Goal: Task Accomplishment & Management: Complete application form

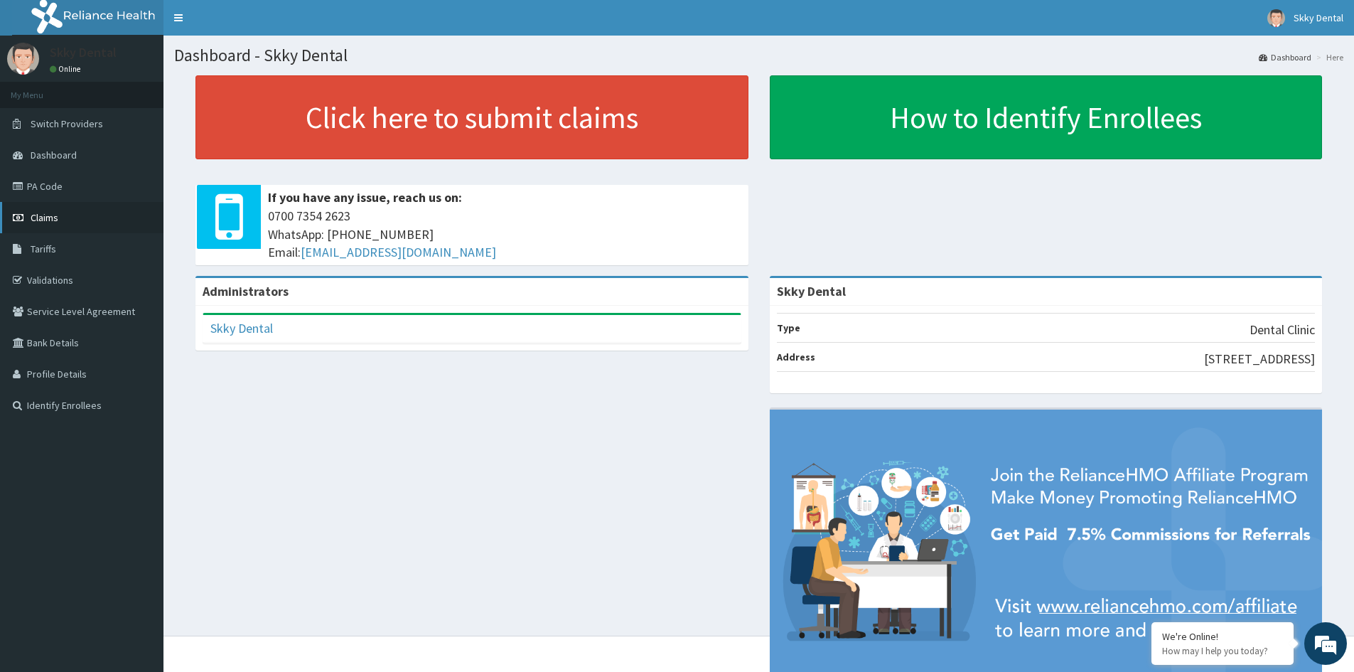
click at [50, 220] on span "Claims" at bounding box center [45, 217] width 28 height 13
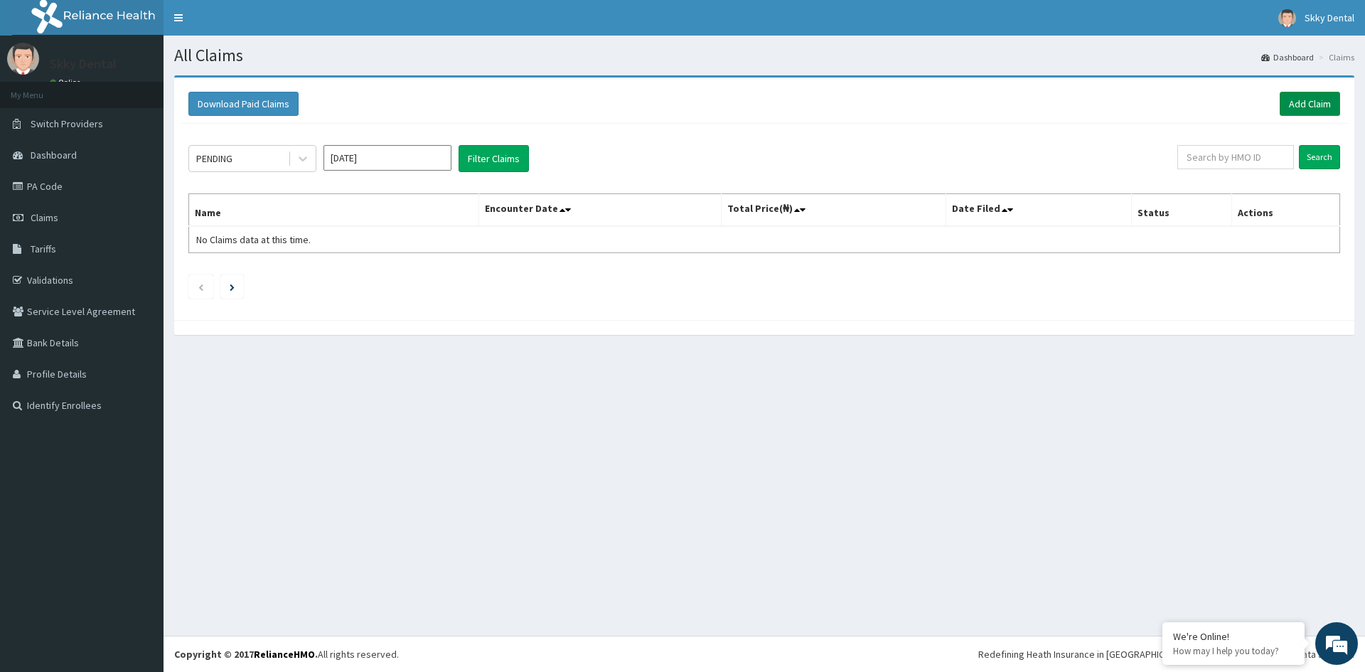
click at [1313, 107] on link "Add Claim" at bounding box center [1309, 104] width 60 height 24
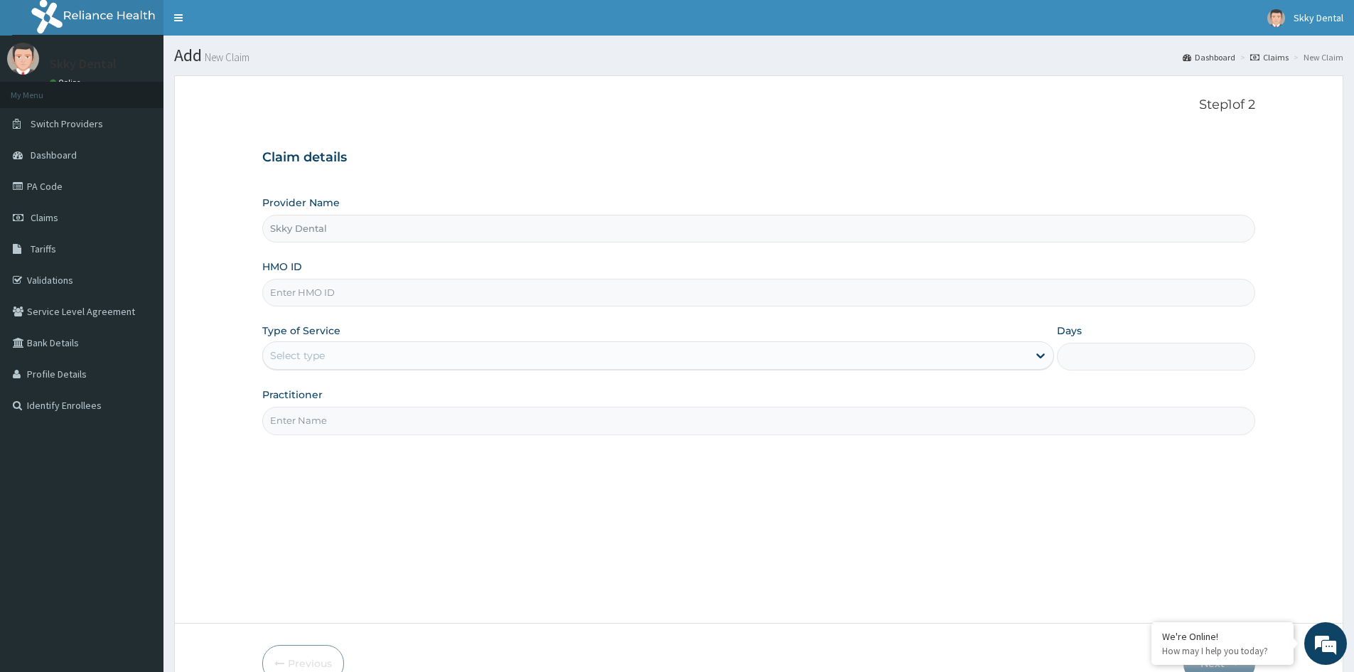
type input "Skky Dental"
click at [422, 290] on input "HMO ID" at bounding box center [758, 293] width 993 height 28
type input "FHM/10018/C"
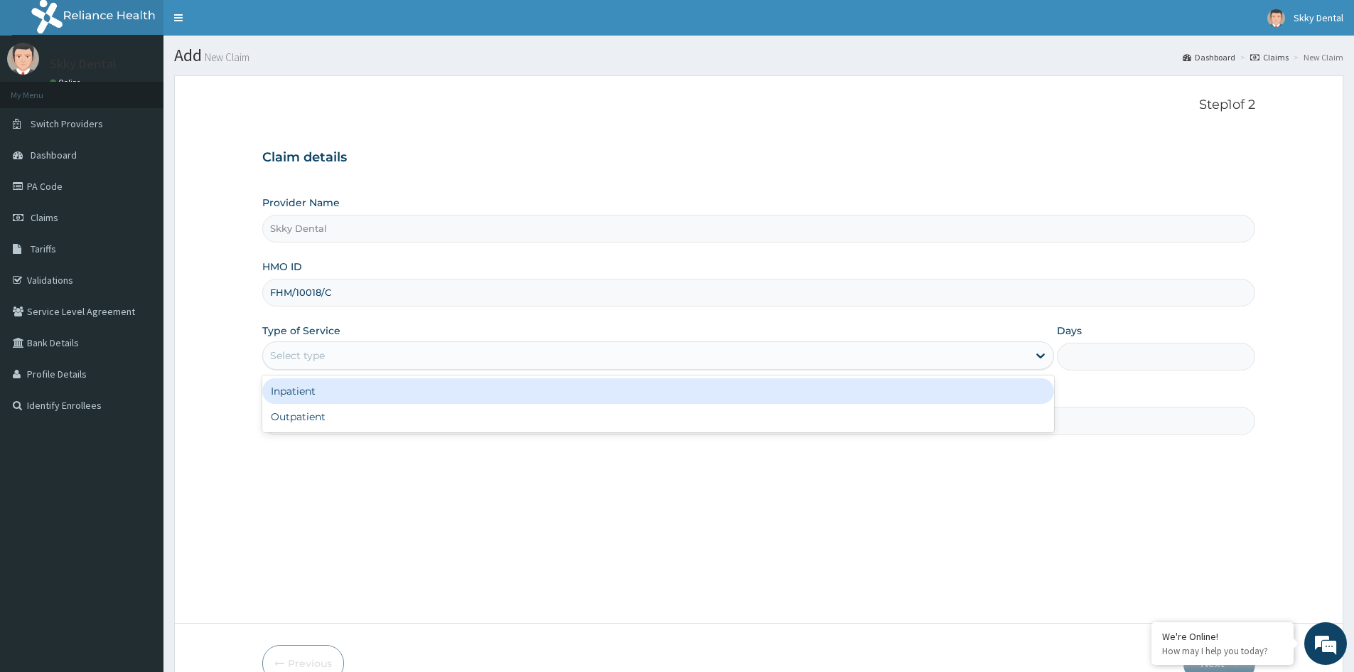
click at [357, 351] on div "Select type" at bounding box center [645, 355] width 765 height 23
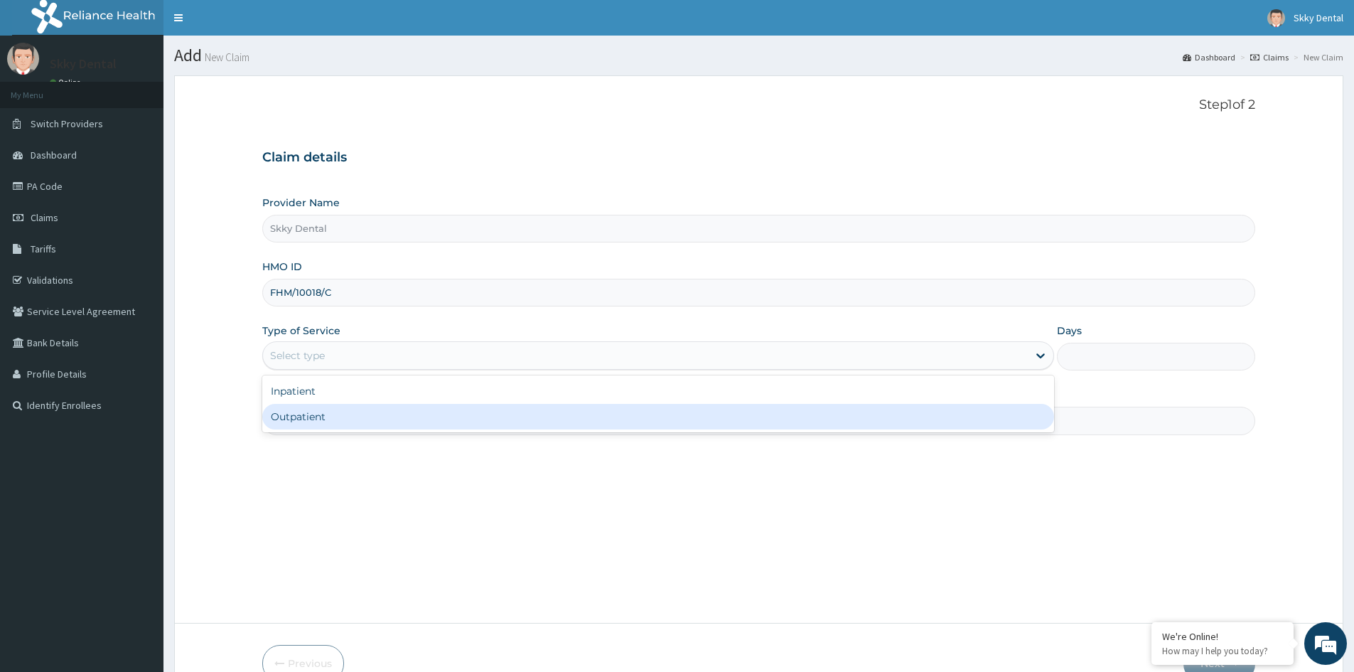
click at [379, 419] on div "Outpatient" at bounding box center [658, 417] width 792 height 26
type input "1"
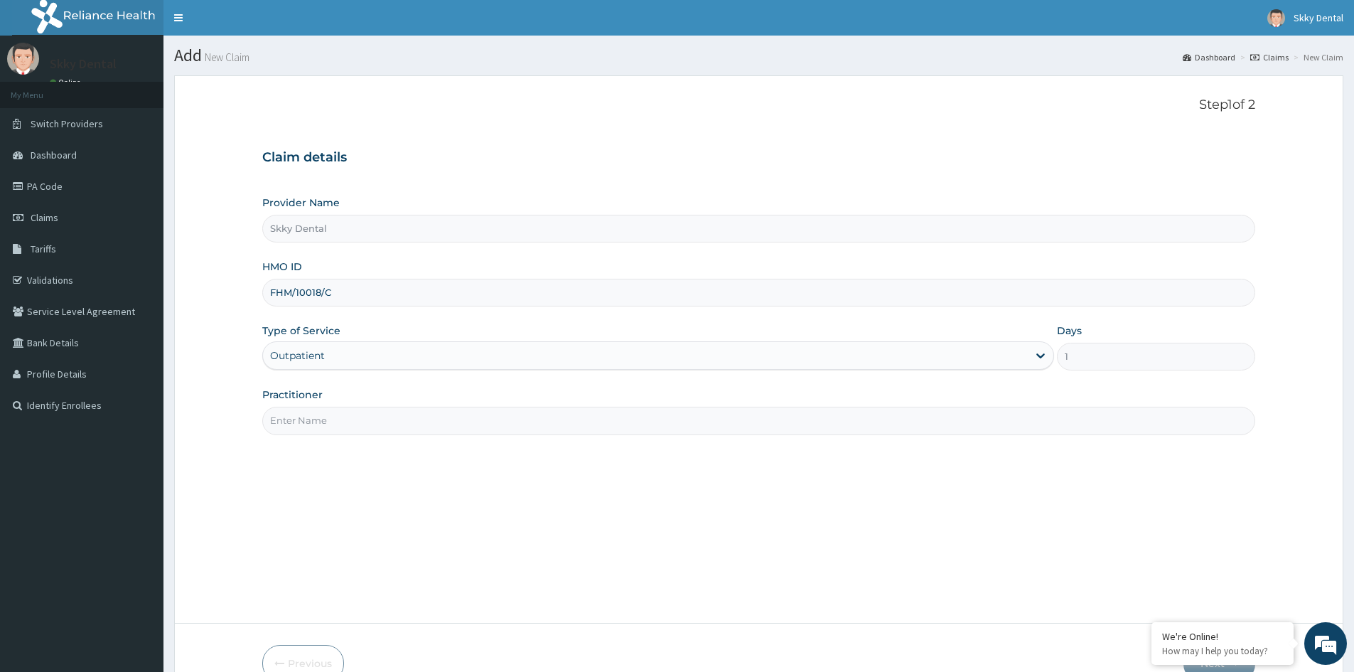
click at [393, 421] on input "Practitioner" at bounding box center [758, 421] width 993 height 28
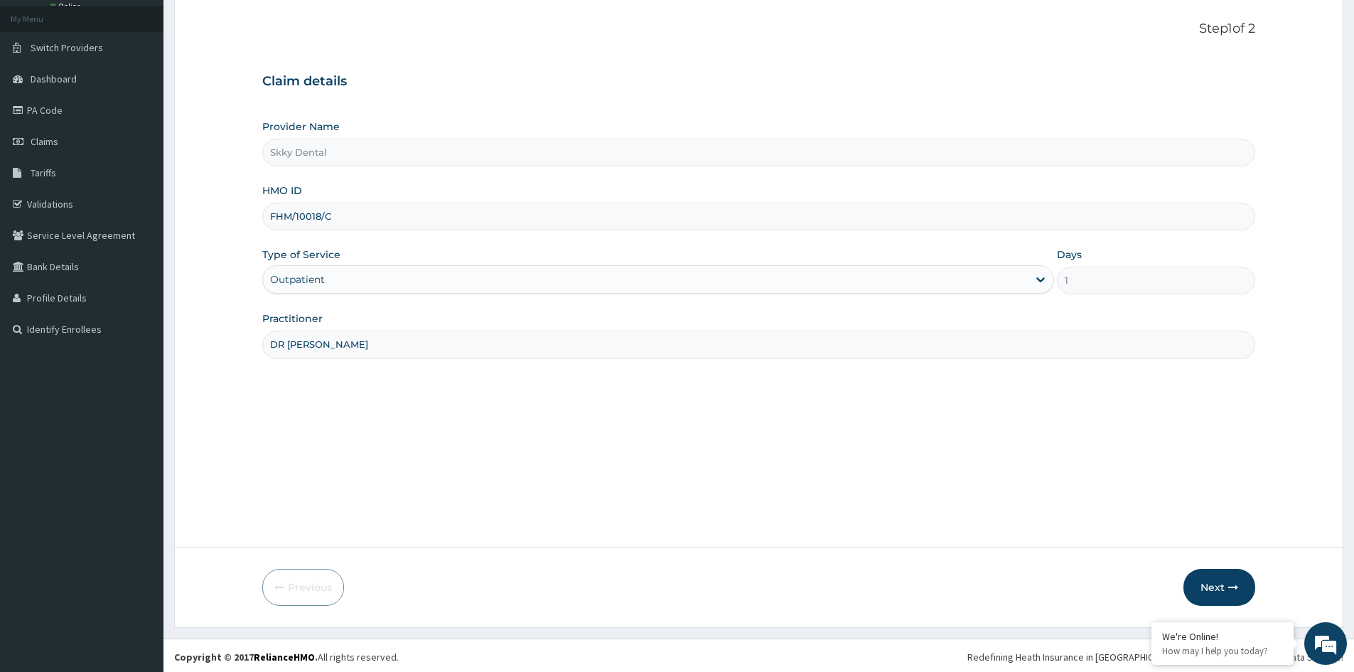
scroll to position [79, 0]
type input "DR ADANNA"
click at [1217, 582] on button "Next" at bounding box center [1219, 584] width 72 height 37
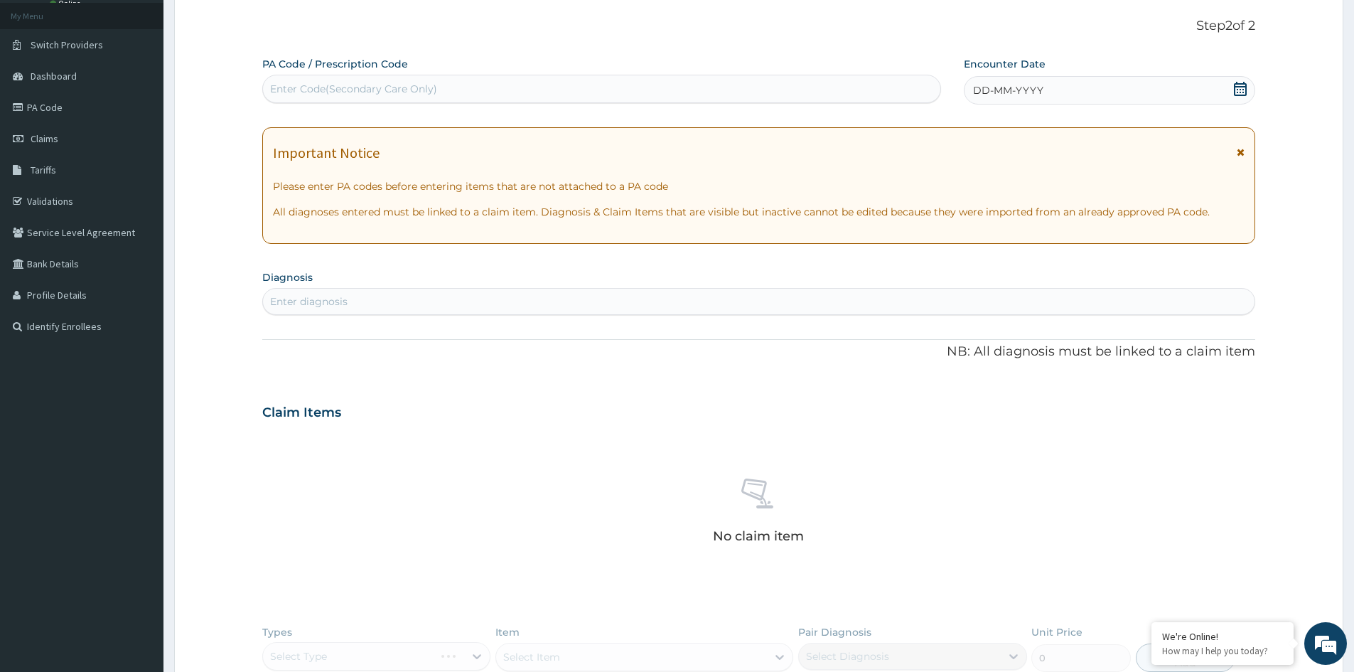
click at [397, 84] on div "Enter Code(Secondary Care Only)" at bounding box center [353, 89] width 167 height 14
type input "PA/30D786"
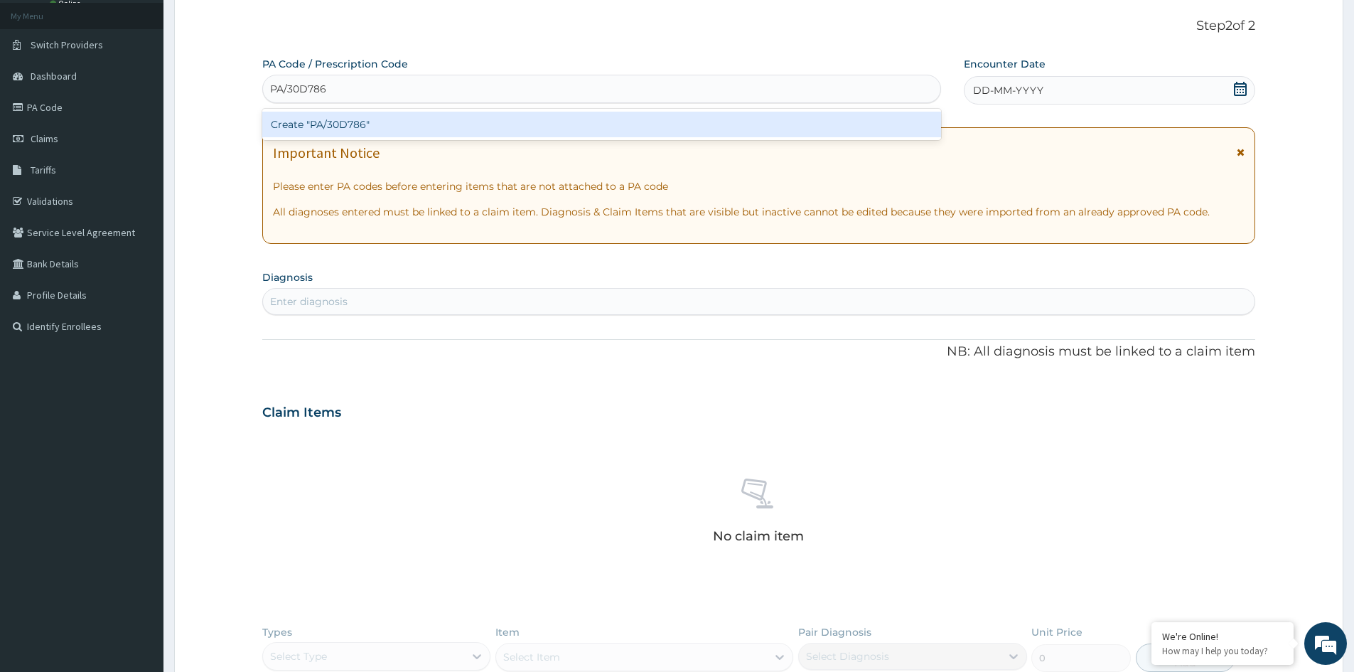
click at [414, 124] on div "Create "PA/30D786"" at bounding box center [601, 125] width 679 height 26
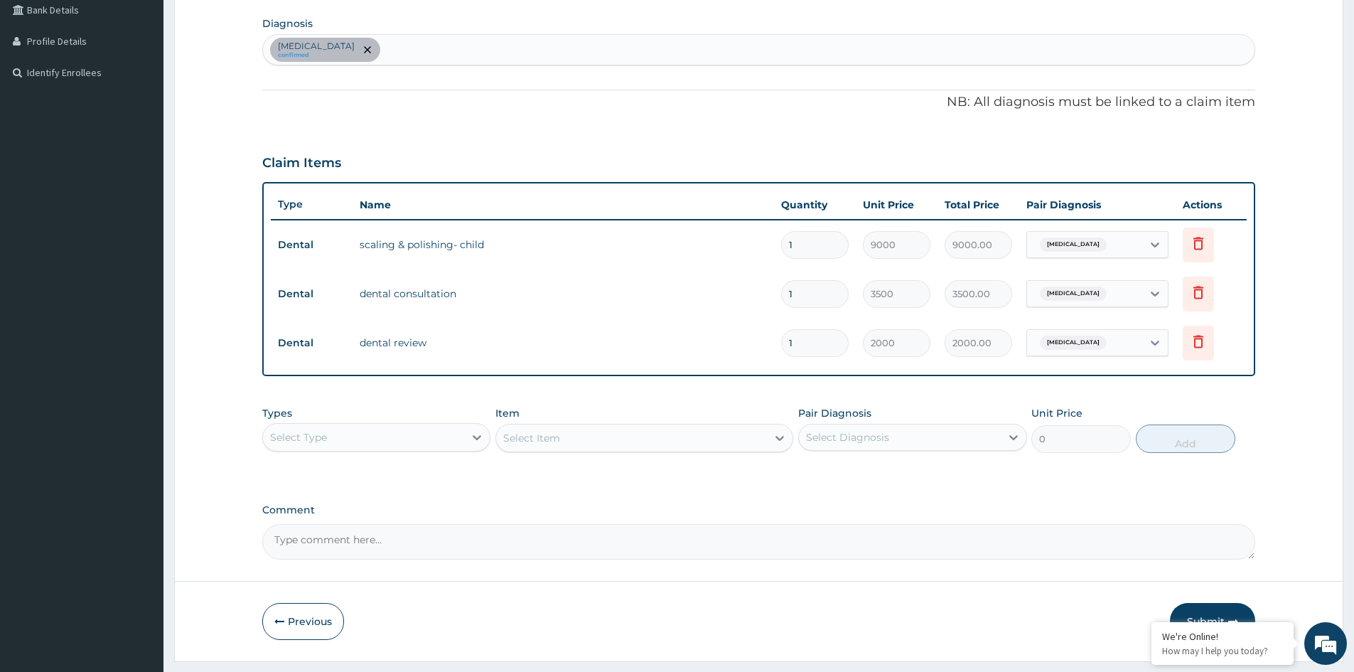
scroll to position [370, 0]
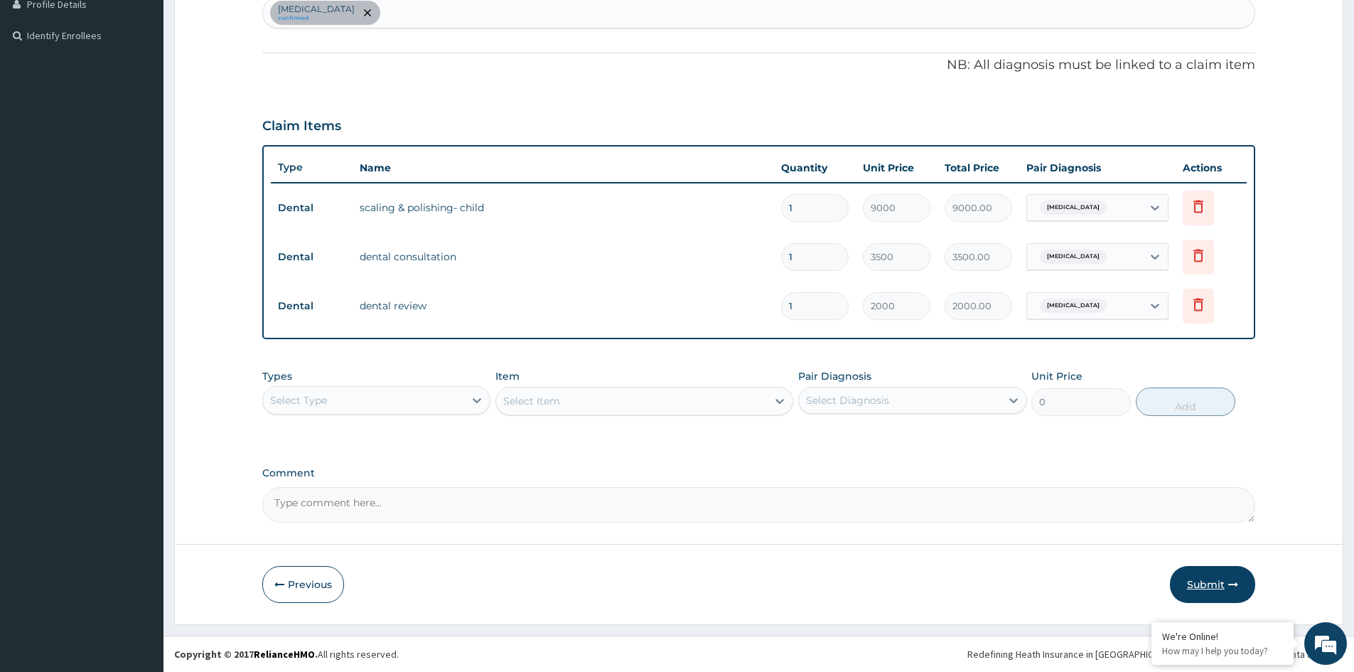
click at [1213, 582] on button "Submit" at bounding box center [1212, 584] width 85 height 37
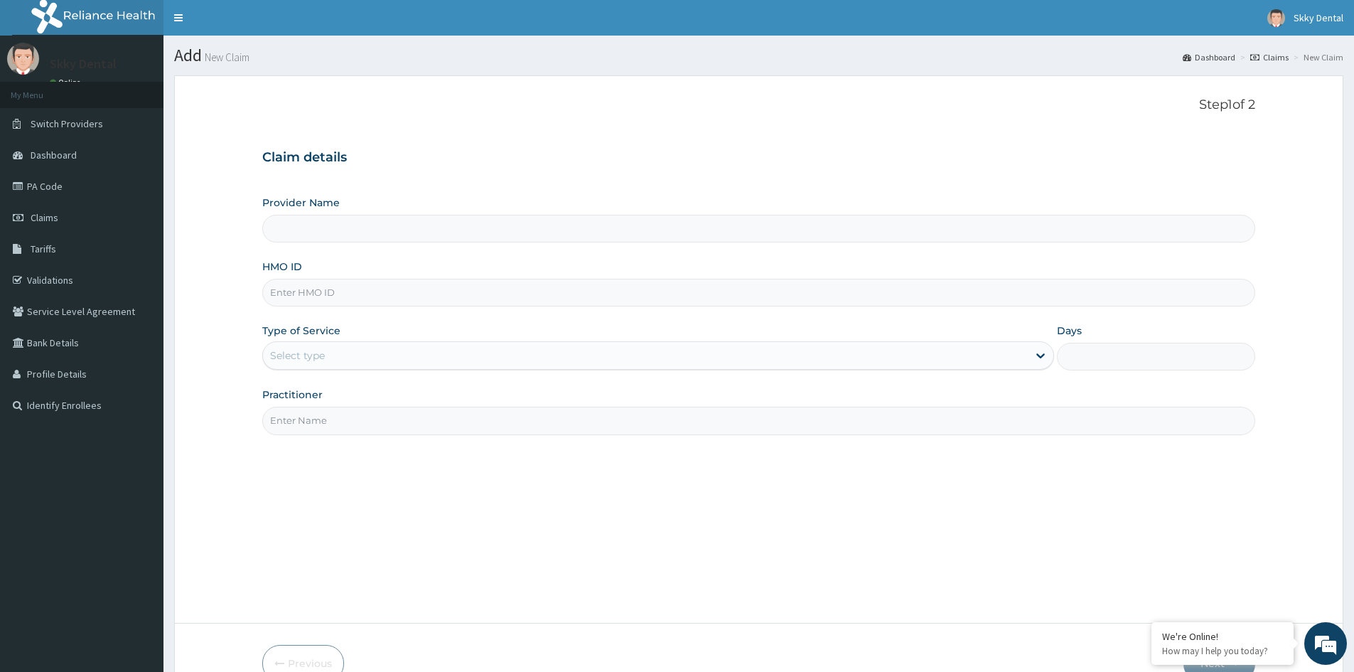
type input "Skky Dental"
type input "FHM/10009/A"
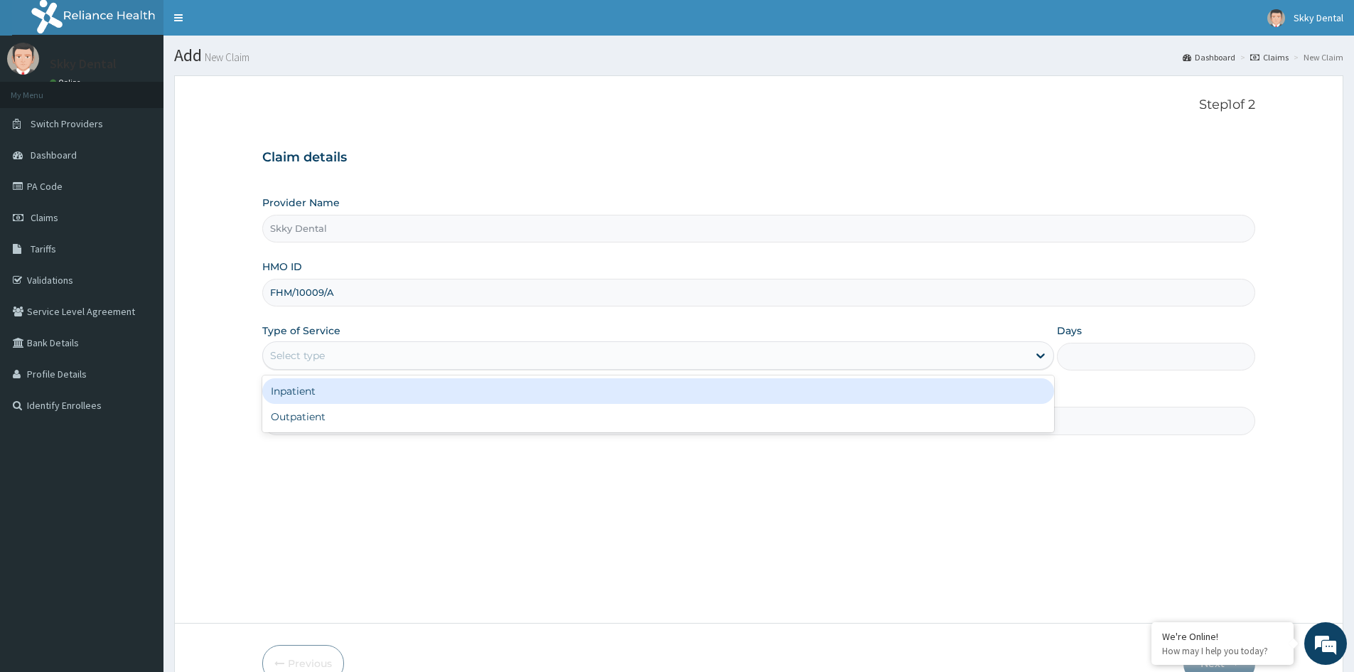
click at [375, 357] on div "Select type" at bounding box center [645, 355] width 765 height 23
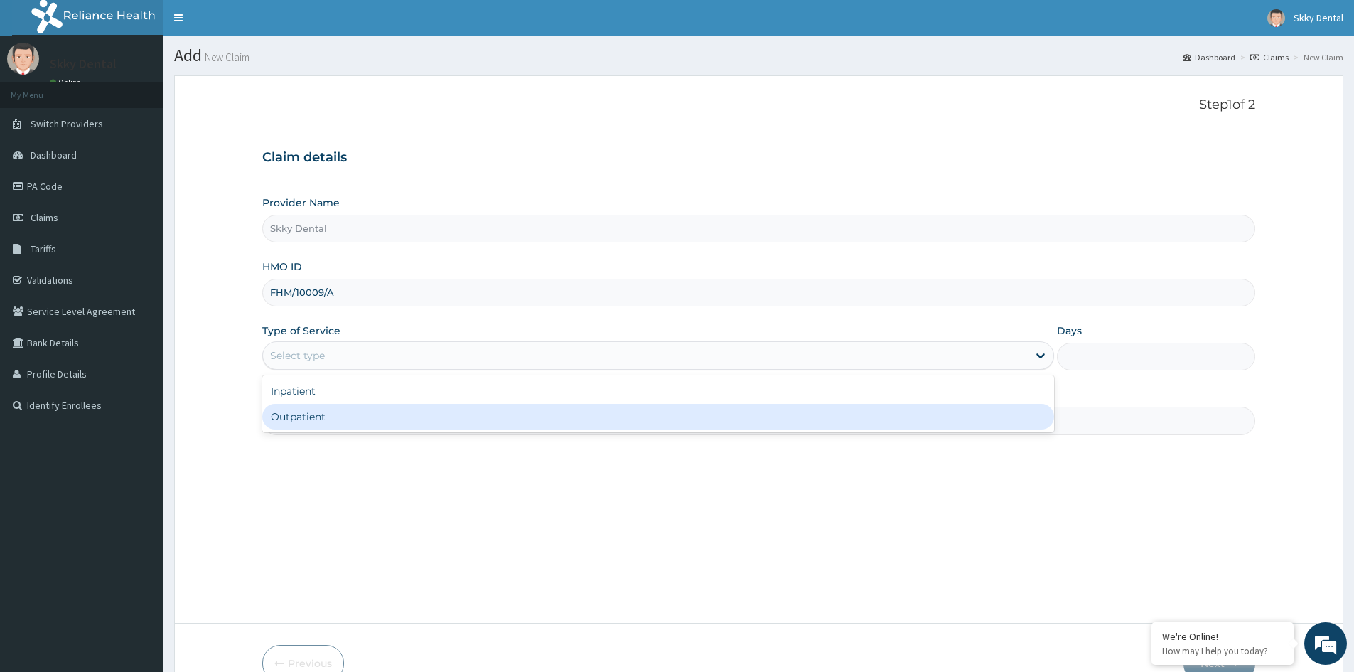
click at [363, 419] on div "Outpatient" at bounding box center [658, 417] width 792 height 26
type input "1"
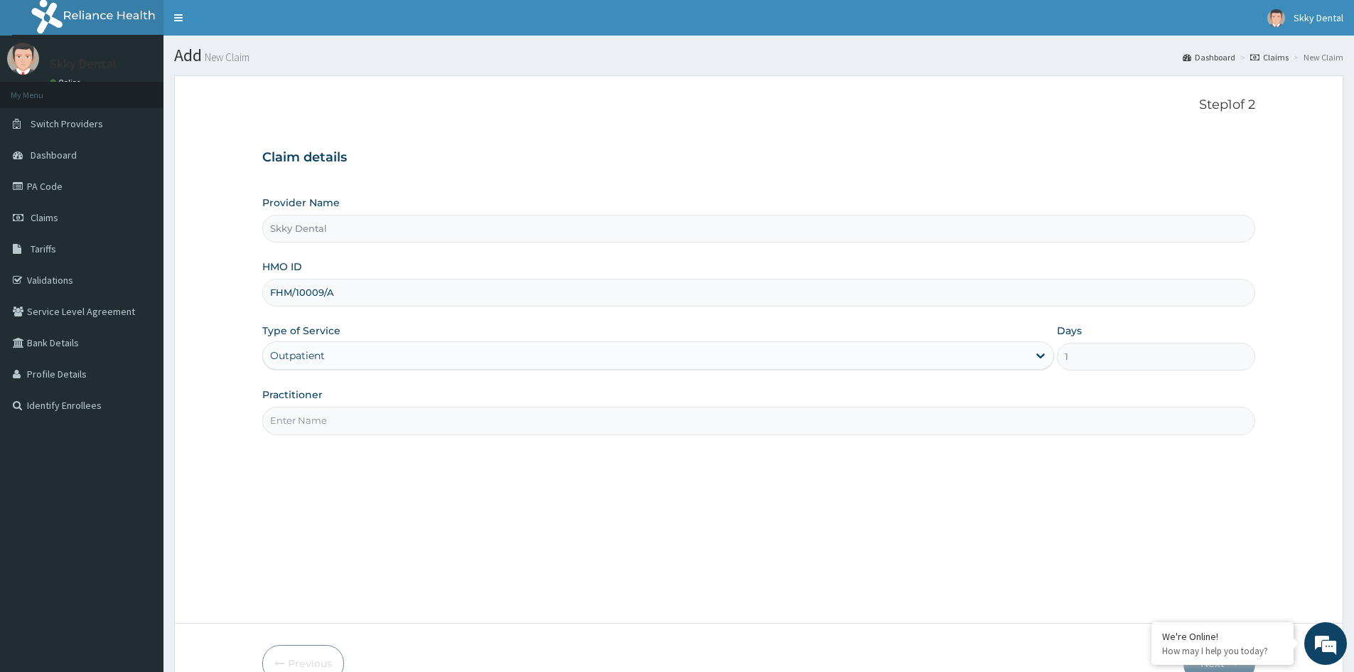
click at [363, 422] on input "Practitioner" at bounding box center [758, 421] width 993 height 28
type input "K"
type input "DR KOMOLAFE"
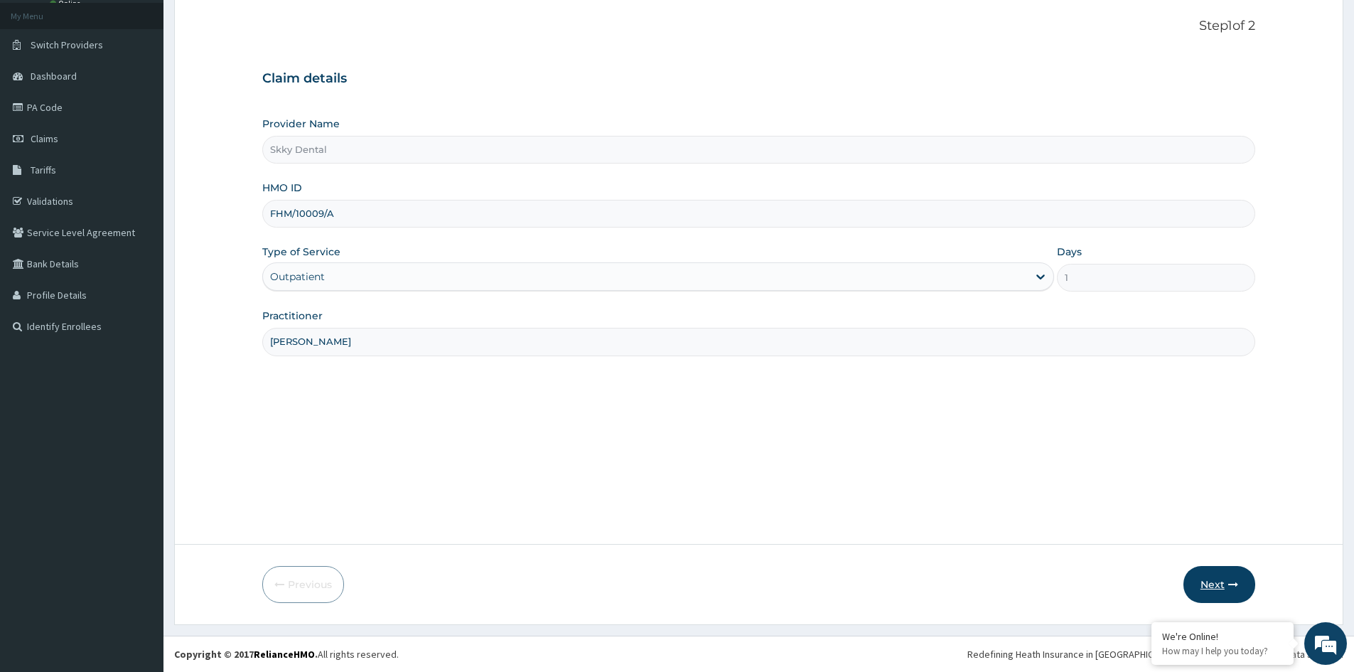
click at [1216, 572] on button "Next" at bounding box center [1219, 584] width 72 height 37
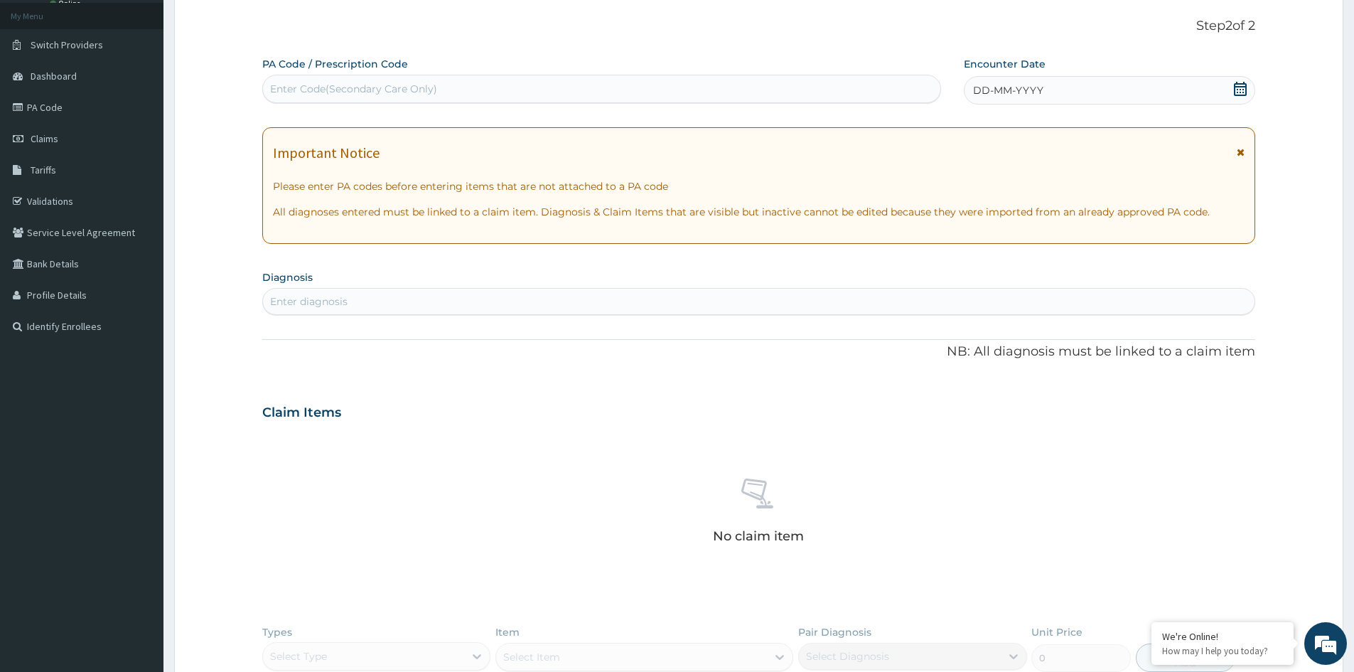
click at [287, 81] on div "Enter Code(Secondary Care Only)" at bounding box center [601, 88] width 677 height 23
type input "PA/EA86AB"
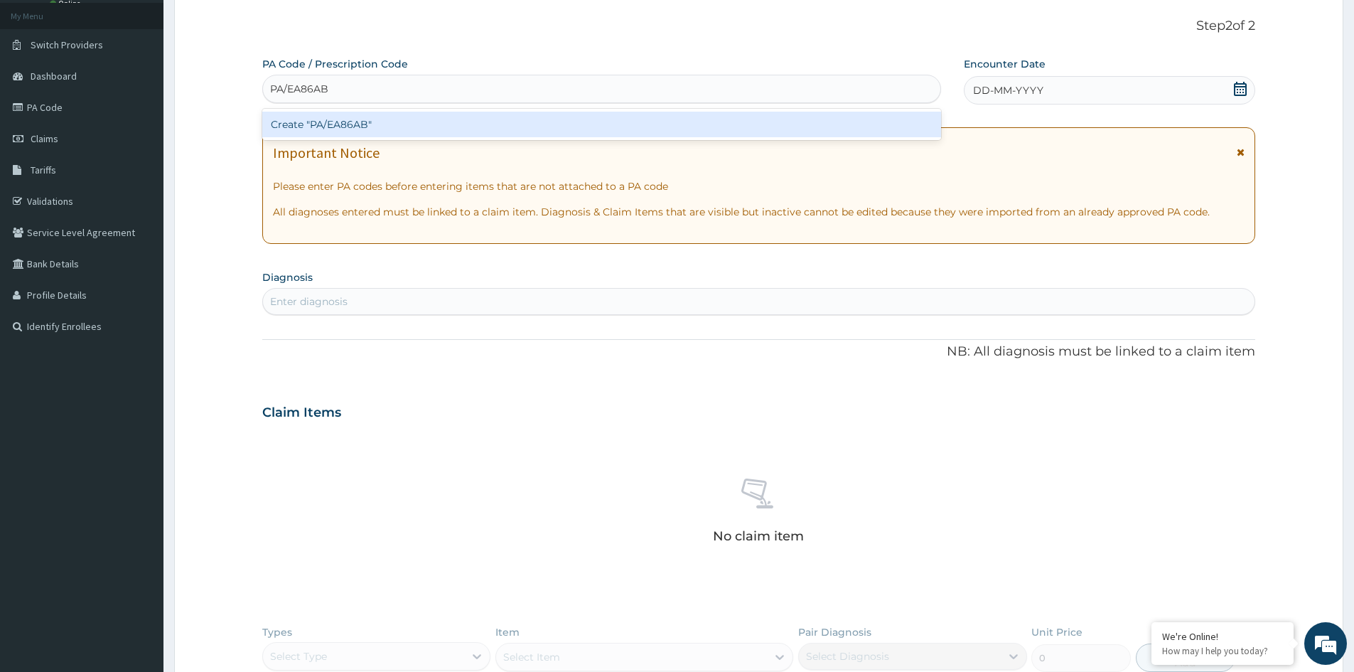
click at [367, 117] on div "Create "PA/EA86AB"" at bounding box center [601, 125] width 679 height 26
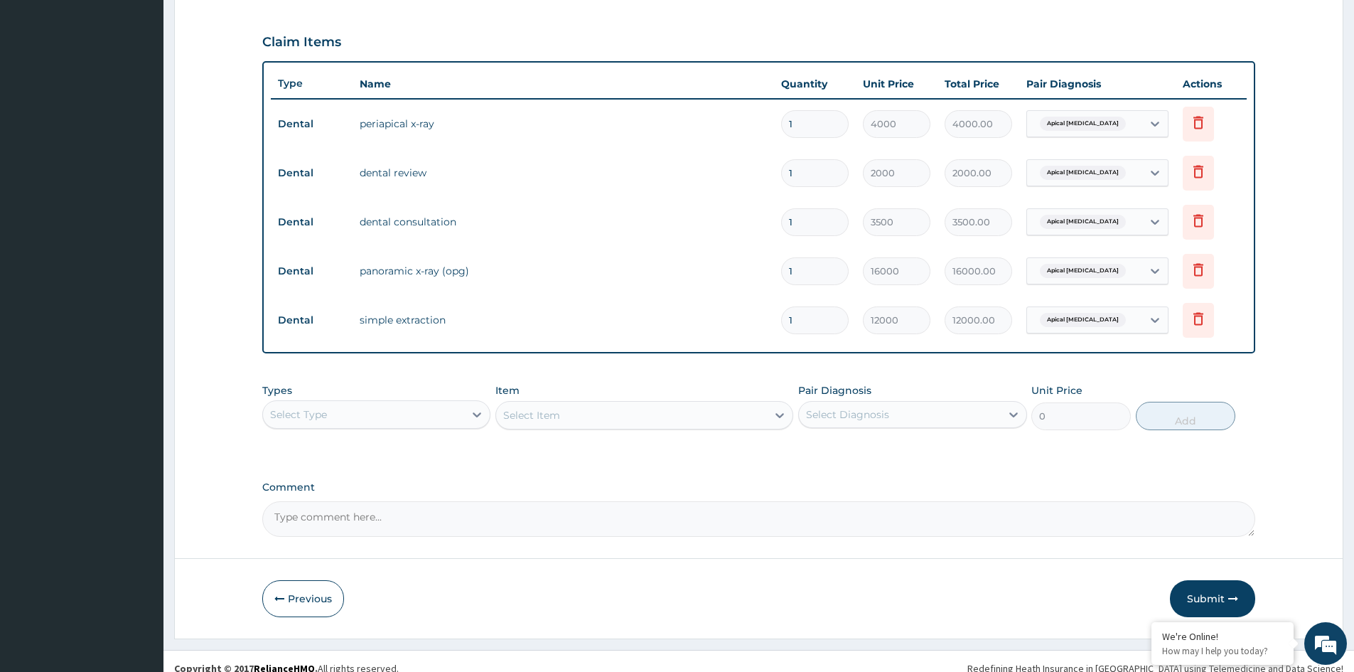
scroll to position [468, 0]
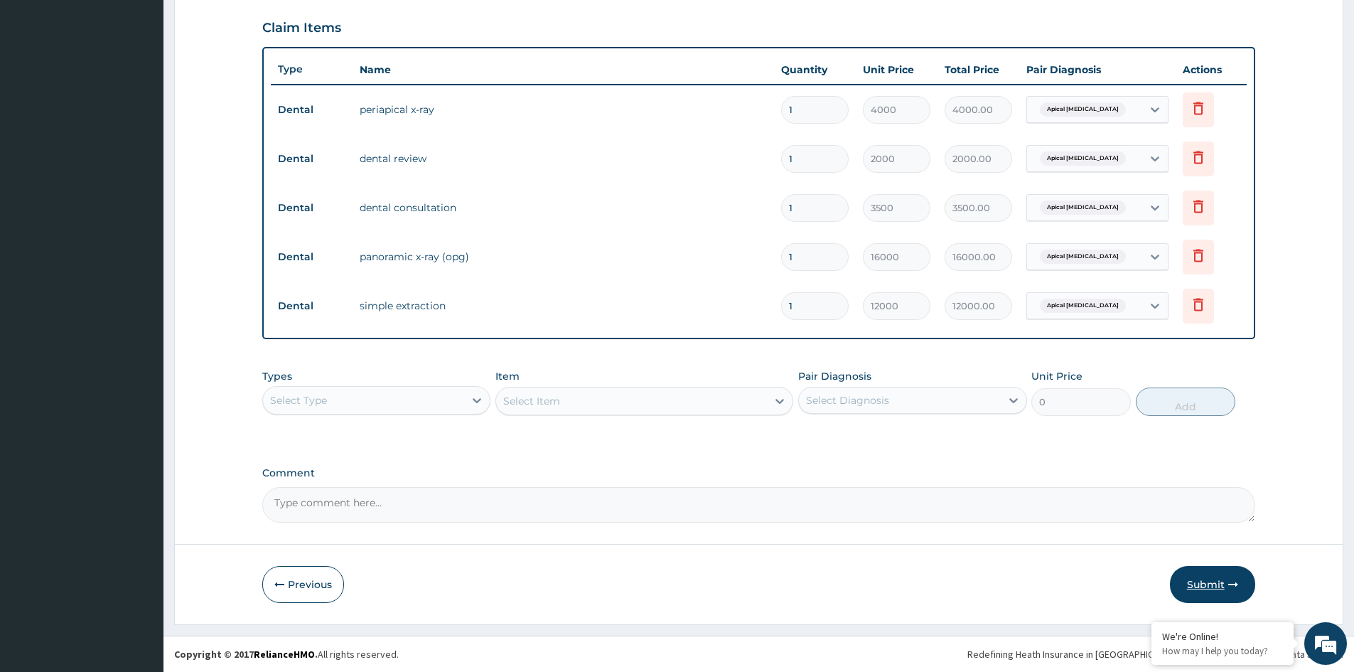
click at [1223, 588] on button "Submit" at bounding box center [1212, 584] width 85 height 37
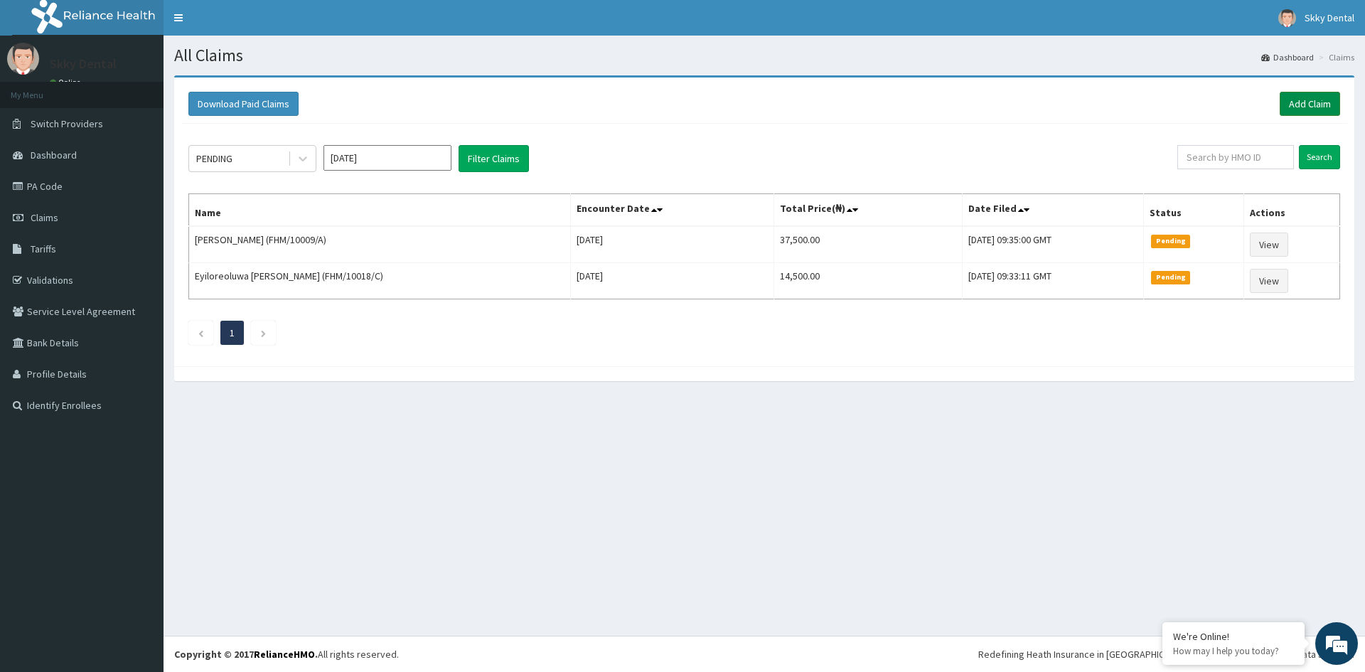
click at [1318, 111] on link "Add Claim" at bounding box center [1309, 104] width 60 height 24
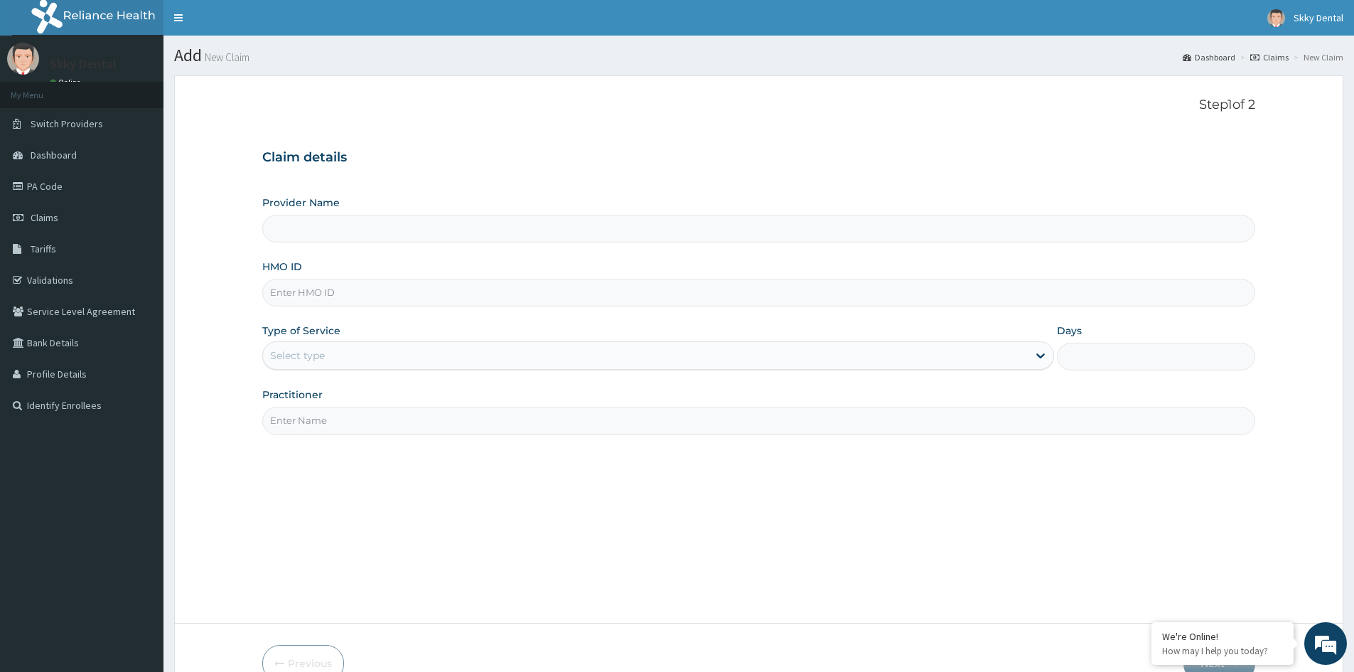
type input "Skky Dental"
click at [355, 299] on input "HMO ID" at bounding box center [758, 293] width 993 height 28
type input "AMR/10016/A"
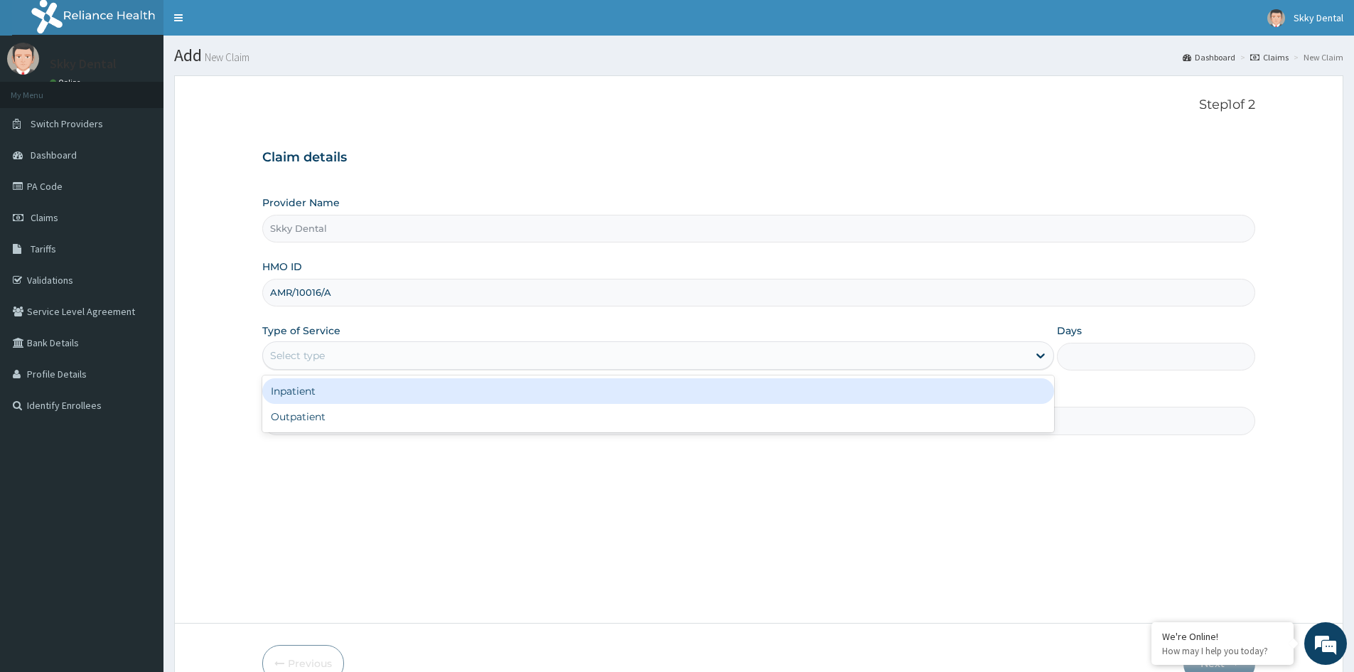
click at [362, 356] on div "Select type" at bounding box center [645, 355] width 765 height 23
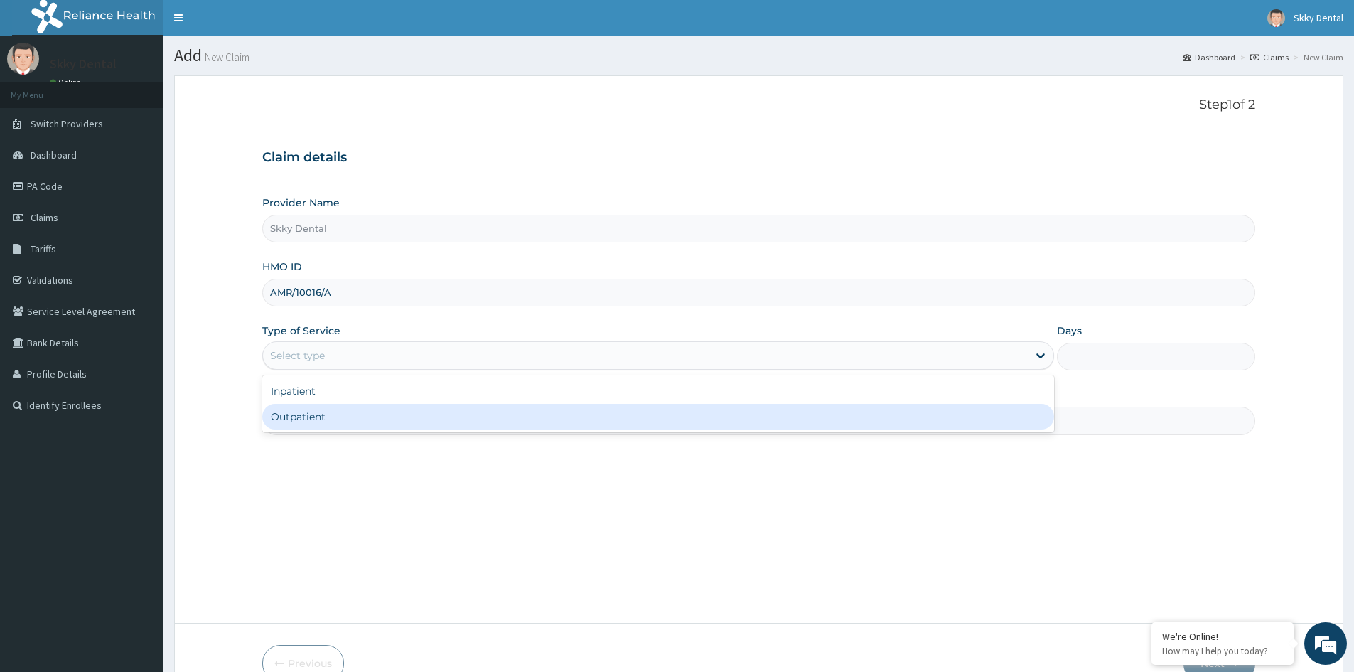
click at [368, 411] on div "Outpatient" at bounding box center [658, 417] width 792 height 26
type input "1"
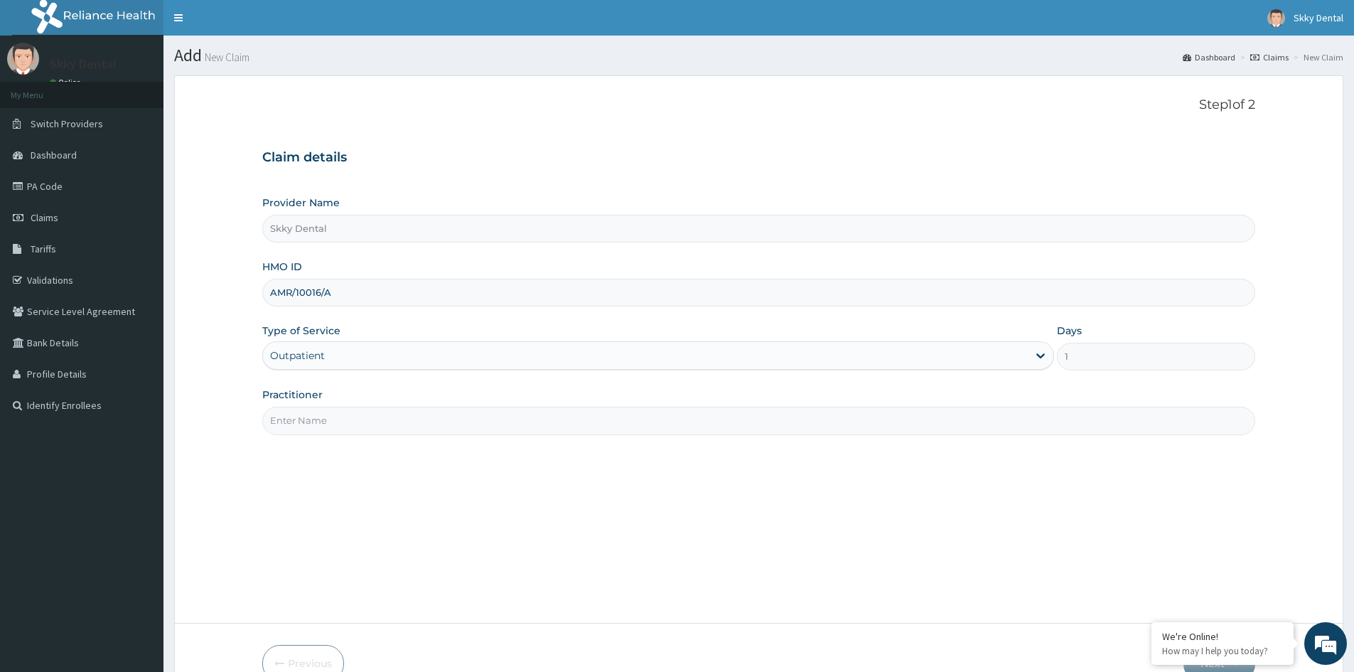
click at [361, 419] on input "Practitioner" at bounding box center [758, 421] width 993 height 28
type input "K"
type input "[PERSON_NAME]"
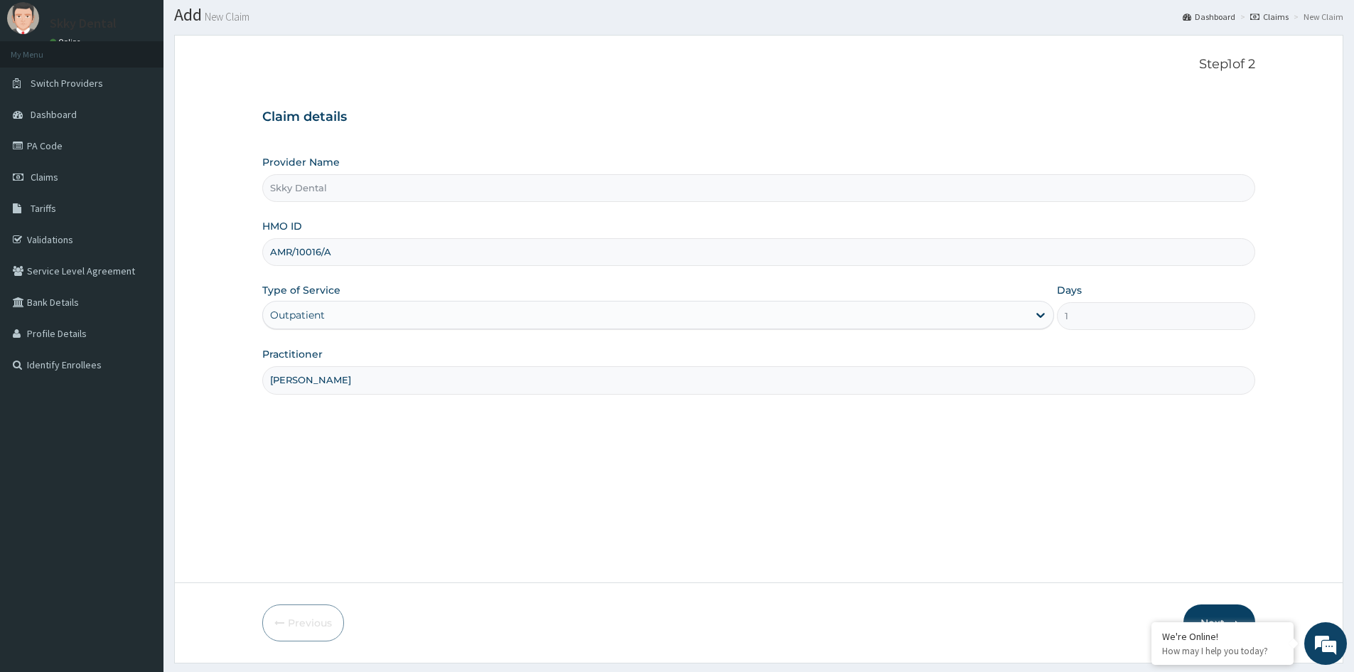
scroll to position [79, 0]
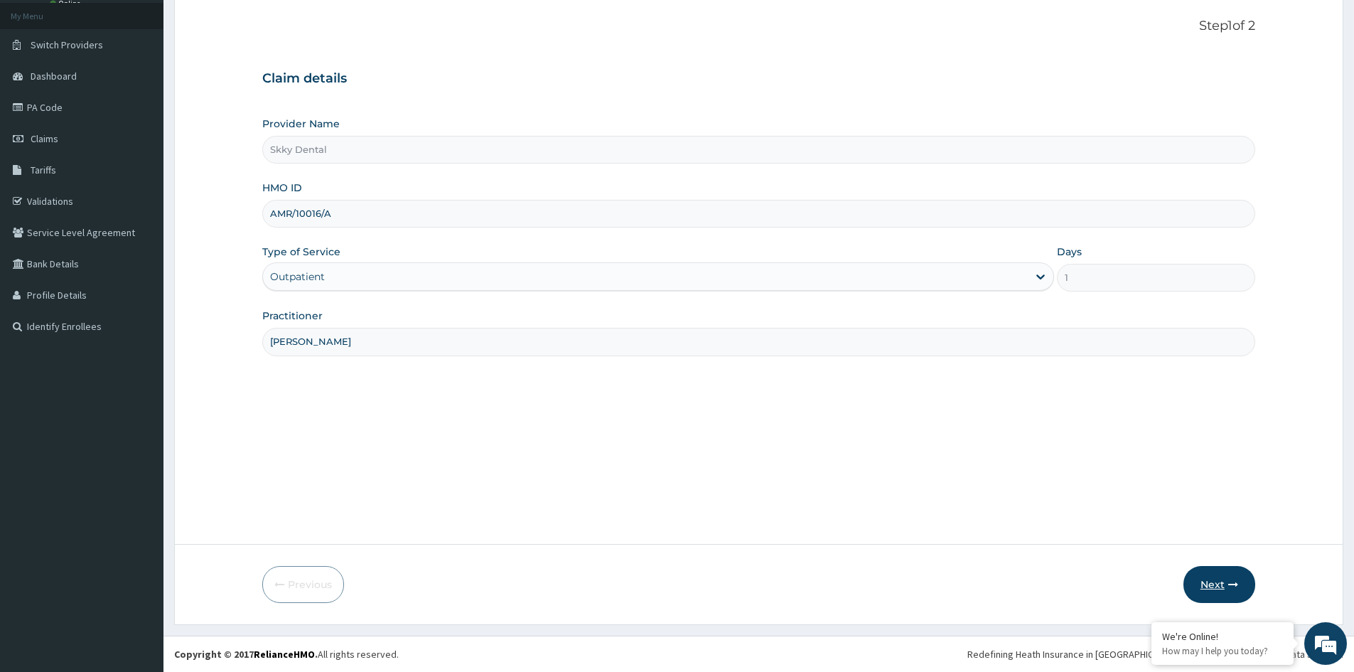
click at [1237, 574] on button "Next" at bounding box center [1219, 584] width 72 height 37
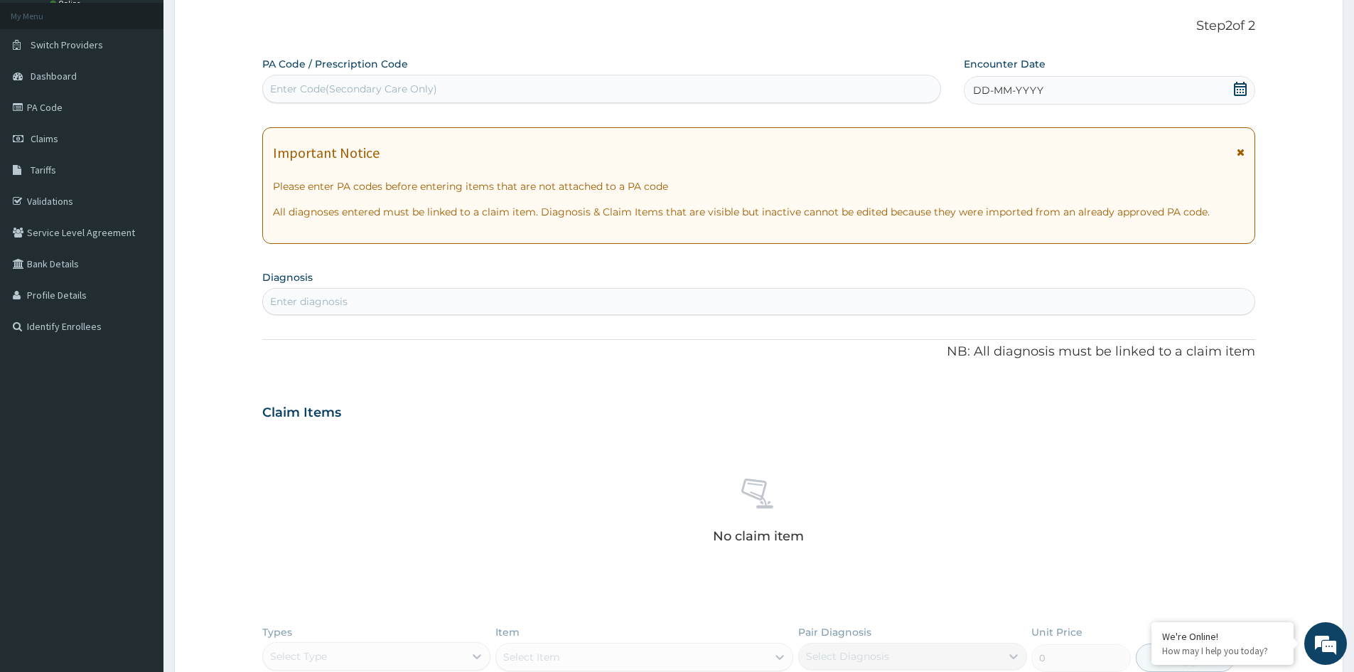
click at [621, 90] on div "Enter Code(Secondary Care Only)" at bounding box center [601, 88] width 677 height 23
type input "PA/A7FF62"
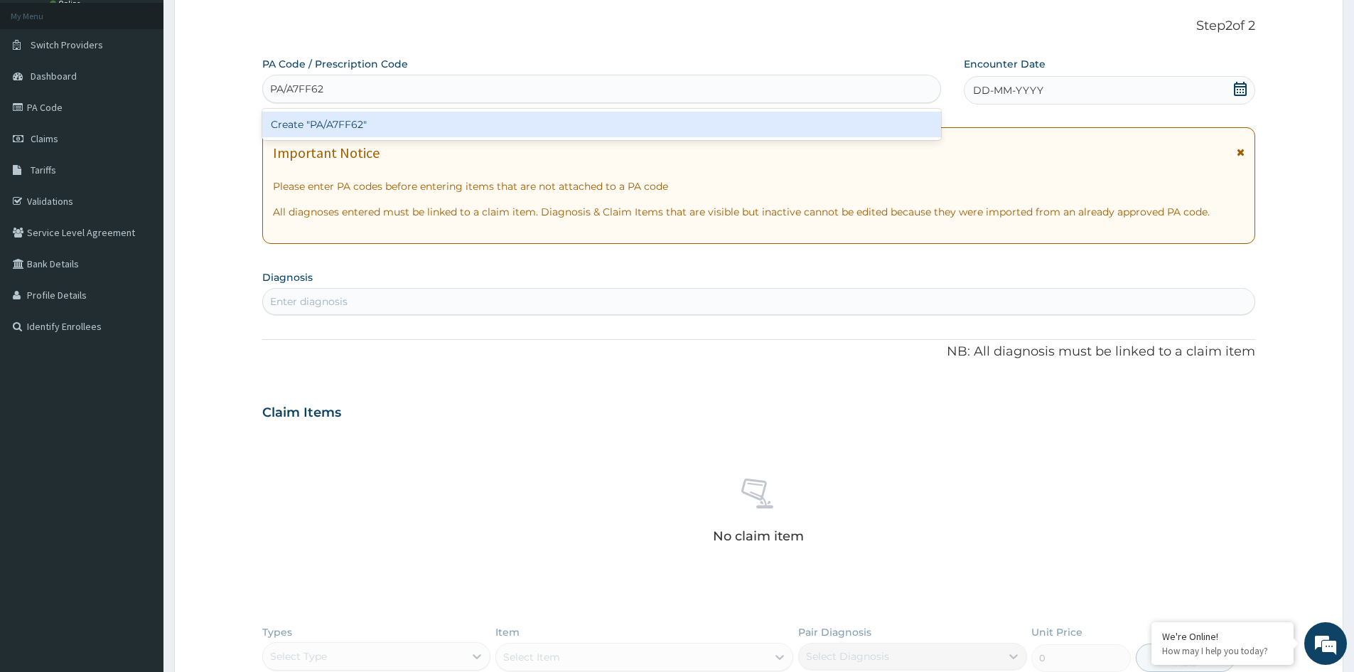
click at [628, 129] on div "Create "PA/A7FF62"" at bounding box center [601, 125] width 679 height 26
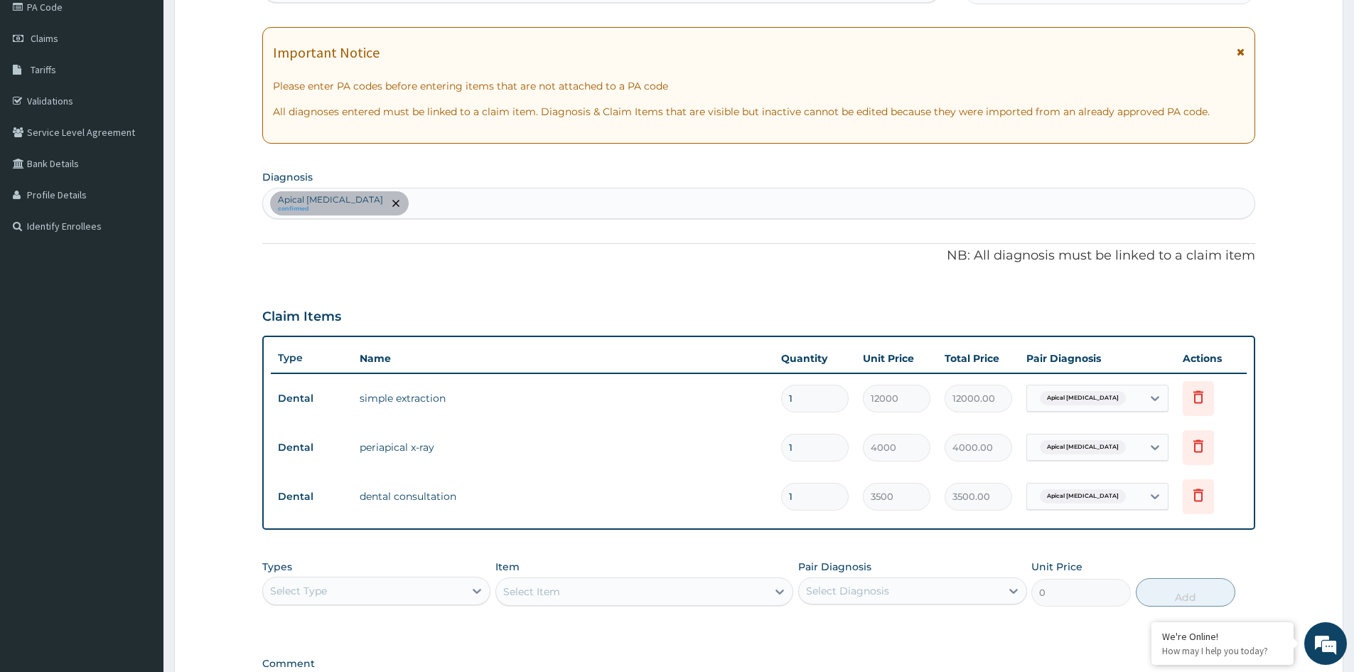
scroll to position [363, 0]
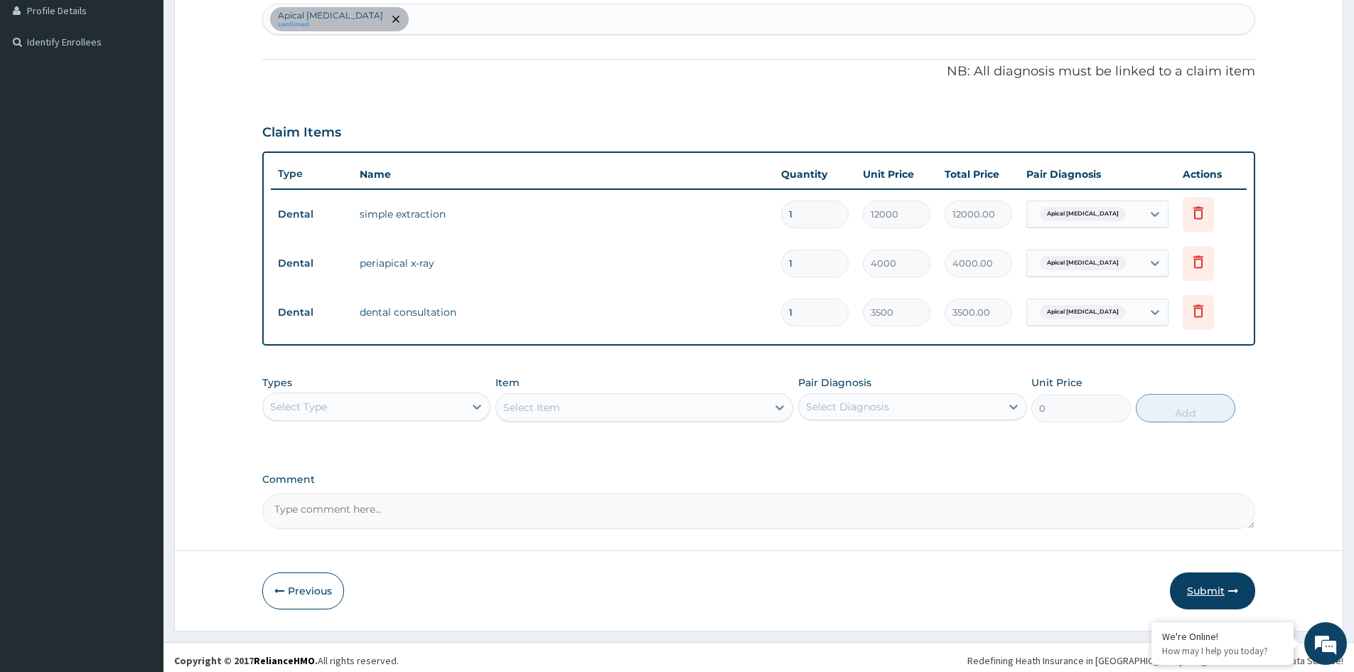
click at [1216, 586] on button "Submit" at bounding box center [1212, 590] width 85 height 37
